Goal: Information Seeking & Learning: Learn about a topic

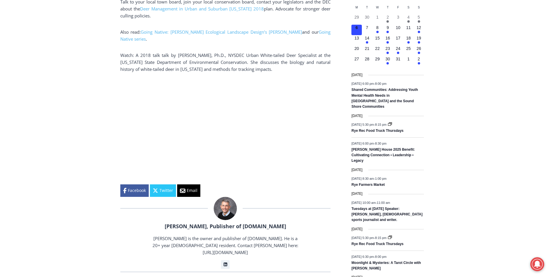
scroll to position [725, 0]
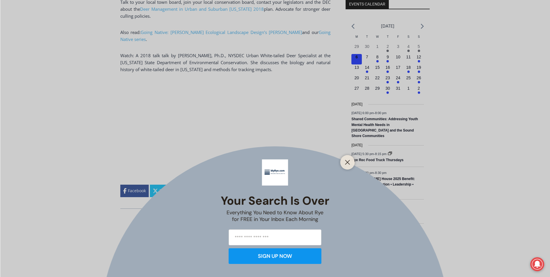
click at [130, 157] on div "Your Search is Over Everything You Need to Know About Rye for FREE in Your Inbo…" at bounding box center [275, 138] width 550 height 277
click at [345, 160] on icon "Close" at bounding box center [347, 161] width 5 height 5
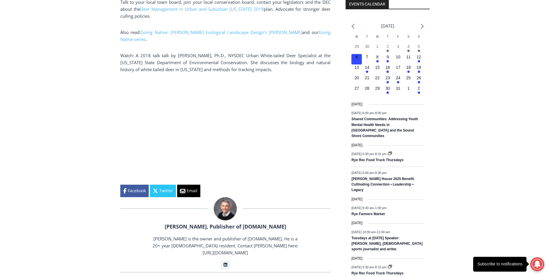
click at [490, 125] on div "Home > Green > Gardening > Going Native > Going Native: Deer Control with [PERS…" at bounding box center [275, 52] width 550 height 1244
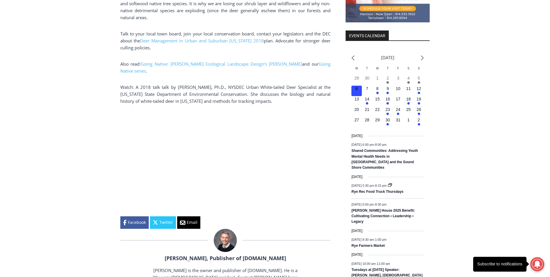
scroll to position [696, 0]
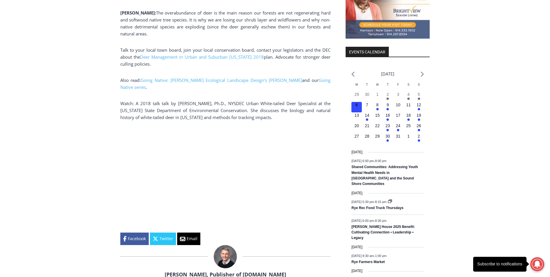
scroll to position [667, 0]
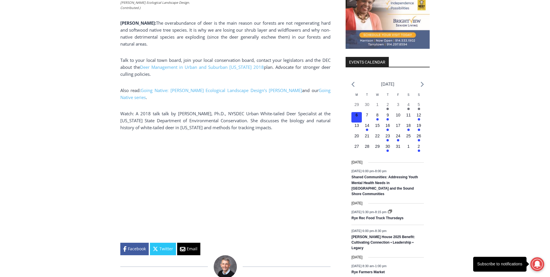
click at [48, 64] on div "Home > Green > Gardening > Going Native > Going Native: Deer Control with [PERS…" at bounding box center [275, 110] width 550 height 1244
click at [545, 143] on div "Home > Green > Gardening > Going Native > Going Native: Deer Control with [PERS…" at bounding box center [275, 110] width 550 height 1244
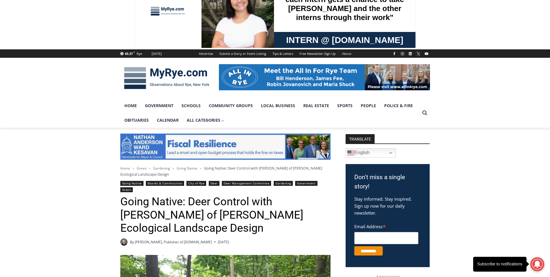
scroll to position [0, 0]
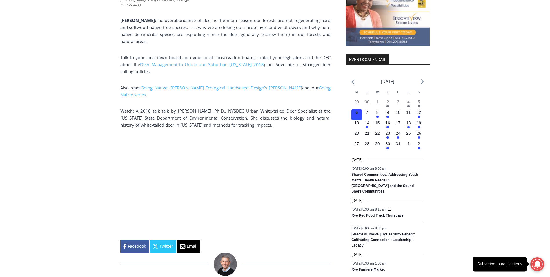
scroll to position [696, 0]
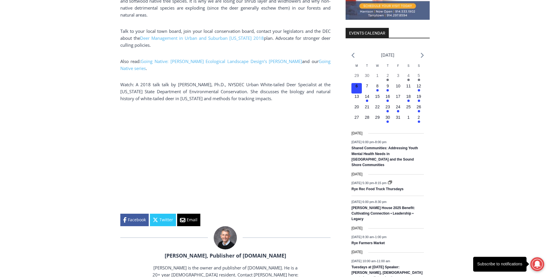
click at [323, 129] on p at bounding box center [225, 157] width 210 height 93
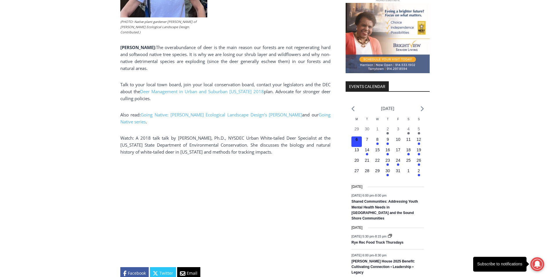
scroll to position [638, 0]
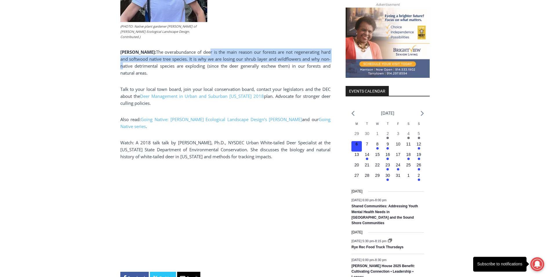
drag, startPoint x: 191, startPoint y: 47, endPoint x: 334, endPoint y: 55, distance: 143.5
click at [334, 55] on div "Home > Green > Gardening > Going Native > Going Native: Deer Control with [PERS…" at bounding box center [275, 142] width 310 height 1238
click at [205, 56] on span "The overabundance of deer is the main reason our forests are not regenerating h…" at bounding box center [225, 62] width 210 height 27
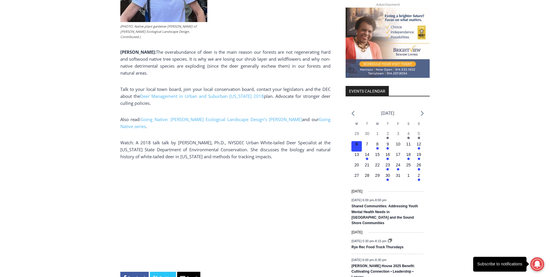
click at [255, 51] on p "[PERSON_NAME]: The overabundance of deer is the main reason our forests are not…" at bounding box center [225, 62] width 210 height 28
click at [316, 55] on span "The overabundance of deer is the main reason our forests are not regenerating h…" at bounding box center [225, 62] width 210 height 27
click at [140, 56] on span "The overabundance of deer is the main reason our forests are not regenerating h…" at bounding box center [225, 62] width 210 height 27
click at [184, 64] on span "The overabundance of deer is the main reason our forests are not regenerating h…" at bounding box center [225, 62] width 210 height 27
click at [153, 65] on p "[PERSON_NAME]: The overabundance of deer is the main reason our forests are not…" at bounding box center [225, 62] width 210 height 28
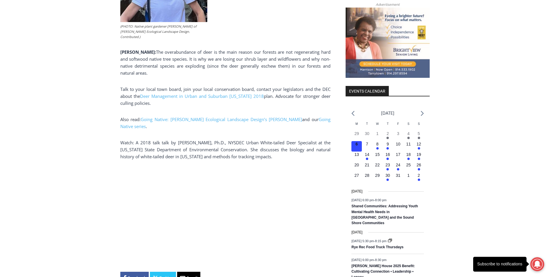
drag, startPoint x: 186, startPoint y: 48, endPoint x: 248, endPoint y: 66, distance: 64.5
click at [248, 66] on p "[PERSON_NAME]: The overabundance of deer is the main reason our forests are not…" at bounding box center [225, 62] width 210 height 28
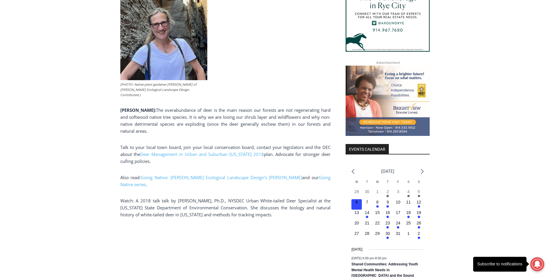
scroll to position [609, 0]
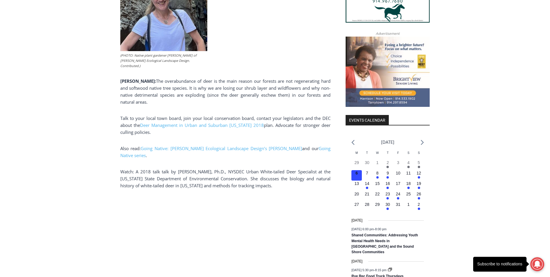
click at [171, 115] on p "Talk to your local town board, join your local conservation board, contact your…" at bounding box center [225, 125] width 210 height 21
drag, startPoint x: 277, startPoint y: 120, endPoint x: 331, endPoint y: 129, distance: 54.2
click at [331, 129] on div "Home > Green > Gardening > Going Native > Going Native: Deer Control with [PERS…" at bounding box center [275, 171] width 310 height 1238
click at [214, 129] on p "Talk to your local town board, join your local conservation board, contact your…" at bounding box center [225, 125] width 210 height 21
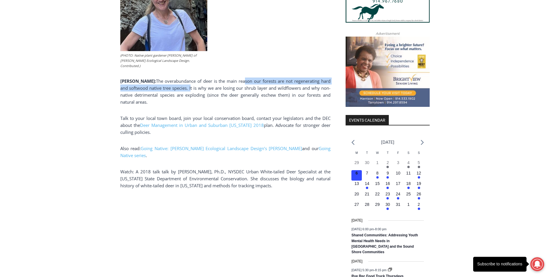
drag, startPoint x: 226, startPoint y: 76, endPoint x: 183, endPoint y: 86, distance: 44.9
click at [183, 86] on p "[PERSON_NAME]: The overabundance of deer is the main reason our forests are not…" at bounding box center [225, 91] width 210 height 28
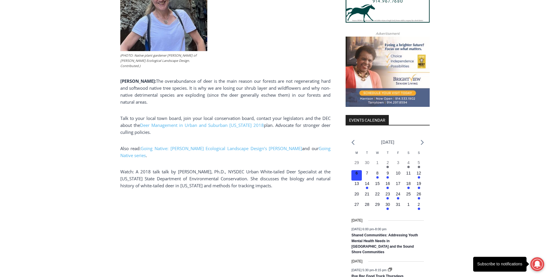
click at [164, 99] on p "[PERSON_NAME]: The overabundance of deer is the main reason our forests are not…" at bounding box center [225, 91] width 210 height 28
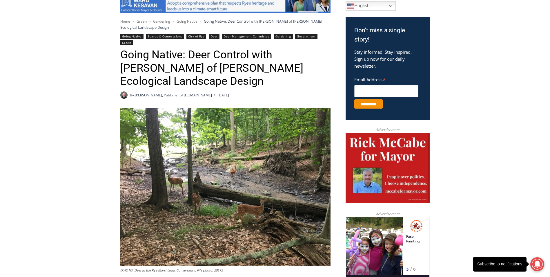
scroll to position [0, 0]
